Goal: Task Accomplishment & Management: Use online tool/utility

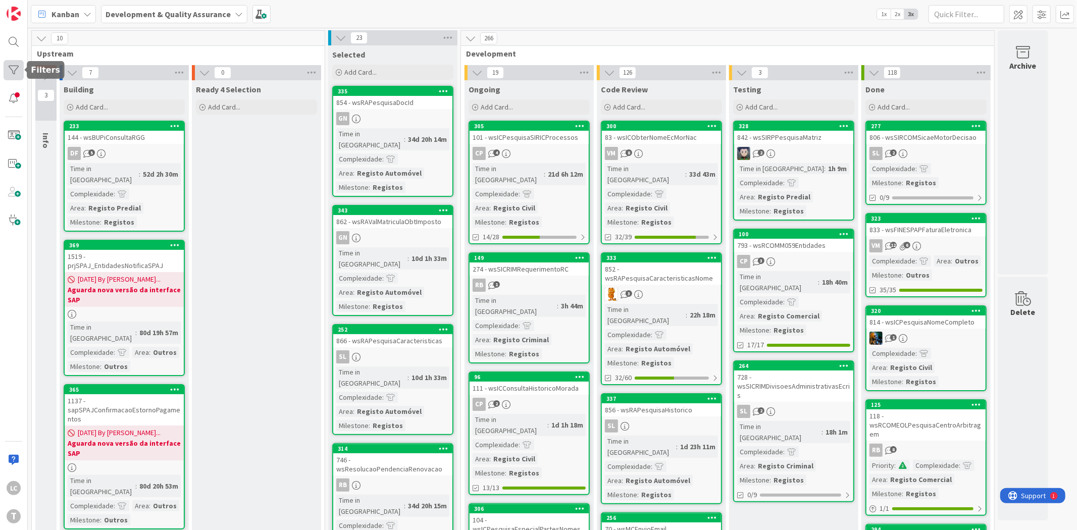
click at [4, 67] on div at bounding box center [14, 70] width 20 height 20
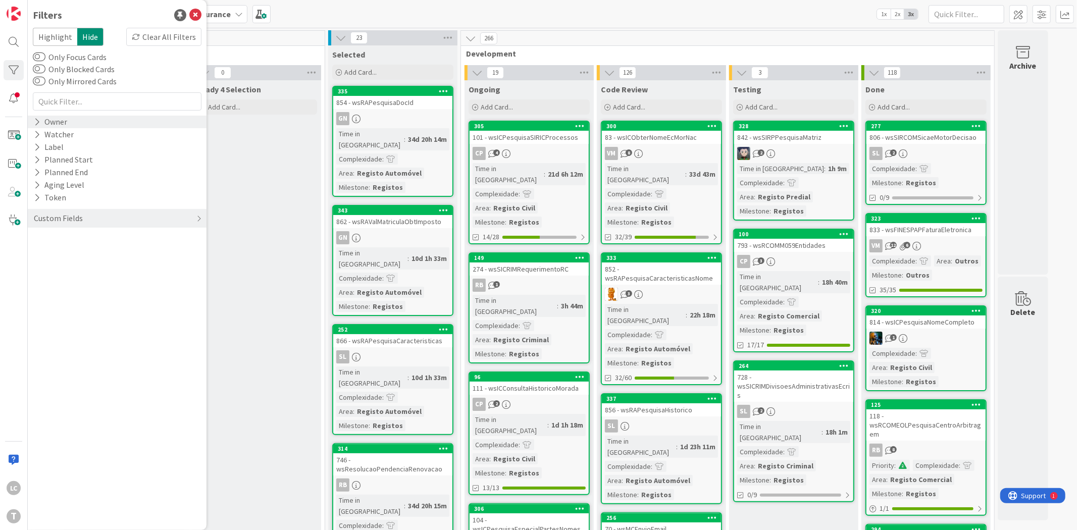
click at [67, 121] on div "Owner" at bounding box center [50, 122] width 35 height 13
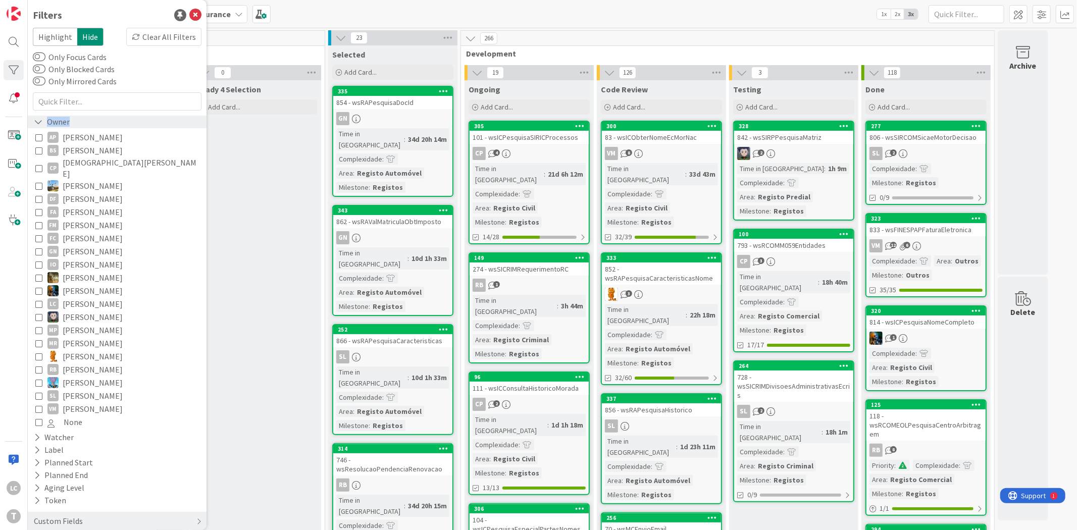
click at [67, 121] on div "Owner" at bounding box center [52, 122] width 38 height 13
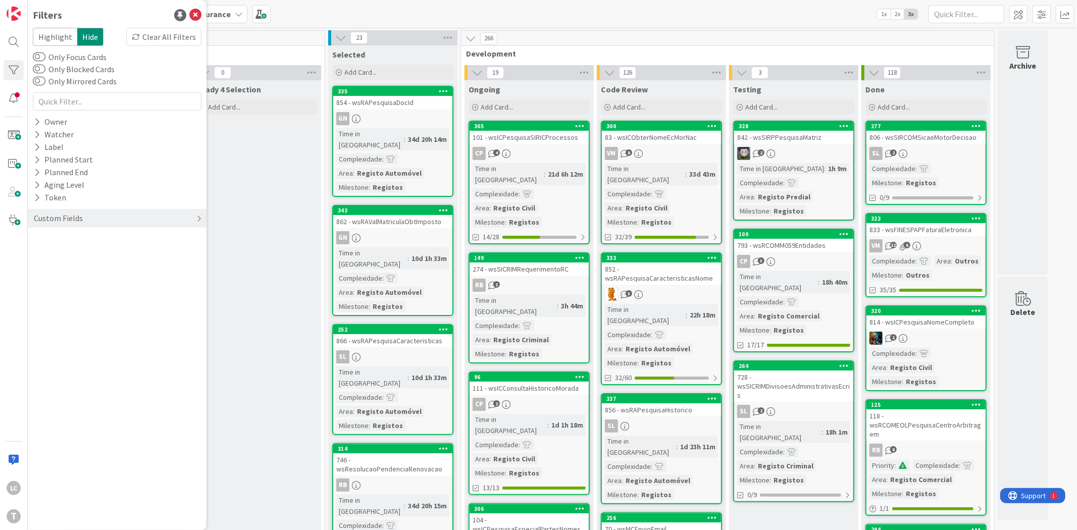
click at [93, 214] on div "Custom Fields" at bounding box center [117, 218] width 179 height 19
click at [77, 238] on div "Priority" at bounding box center [117, 239] width 179 height 13
click at [39, 254] on icon at bounding box center [38, 254] width 7 height 7
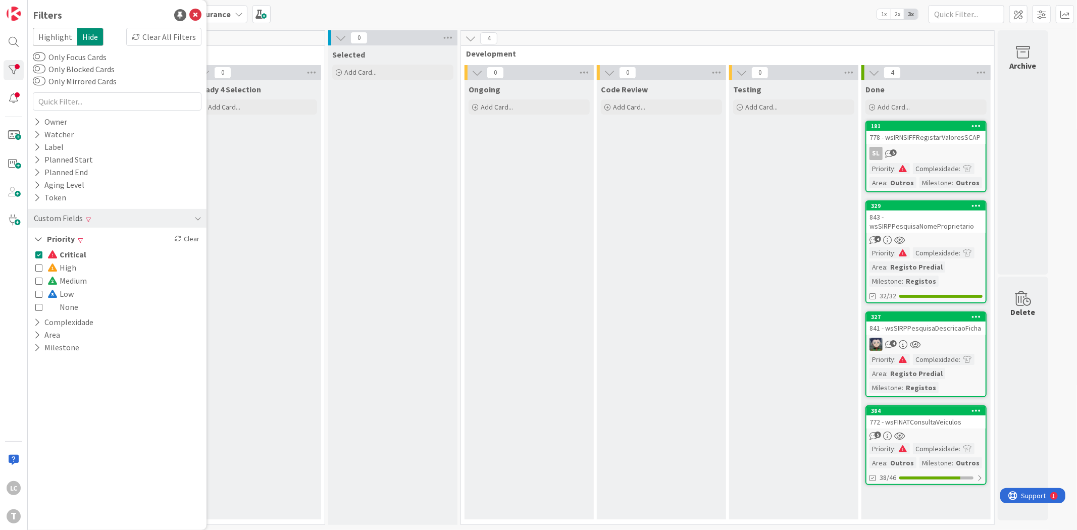
click at [39, 254] on icon at bounding box center [38, 254] width 7 height 7
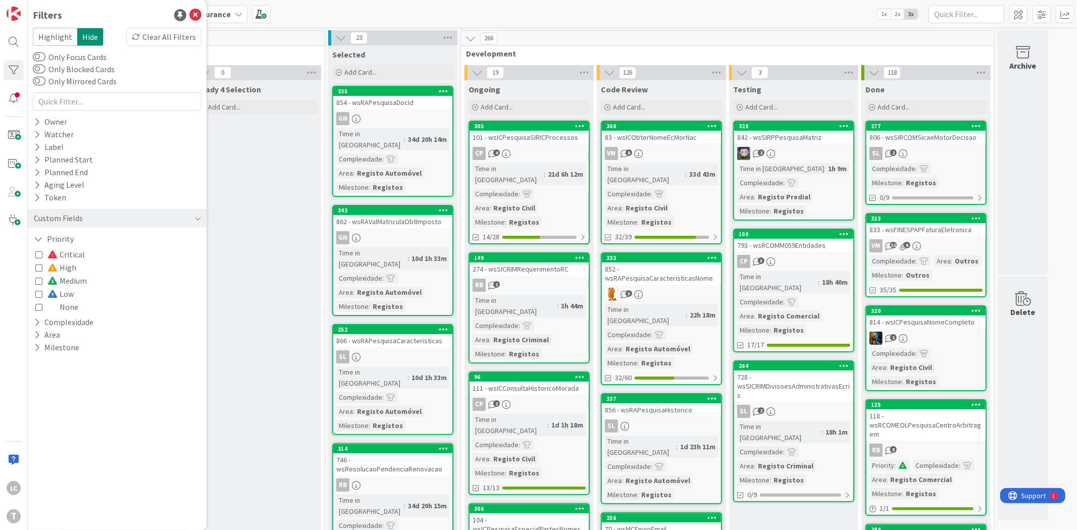
click at [39, 254] on icon at bounding box center [38, 254] width 7 height 7
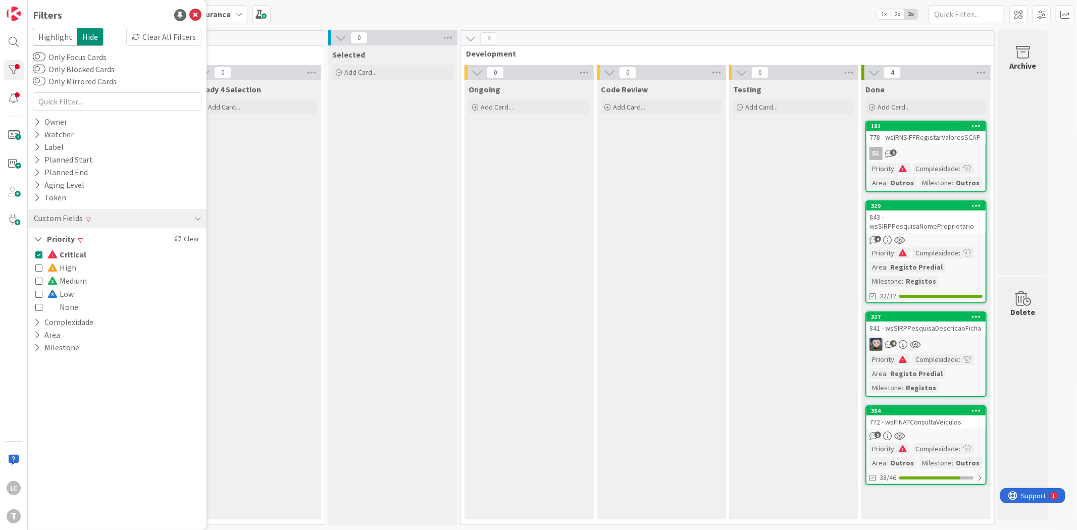
click at [37, 257] on icon at bounding box center [38, 254] width 7 height 7
